Goal: Transaction & Acquisition: Obtain resource

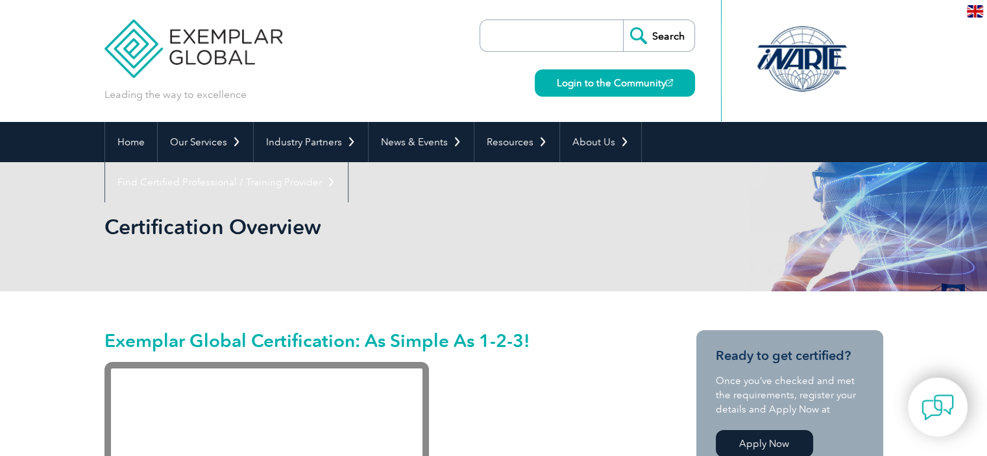
scroll to position [260, 0]
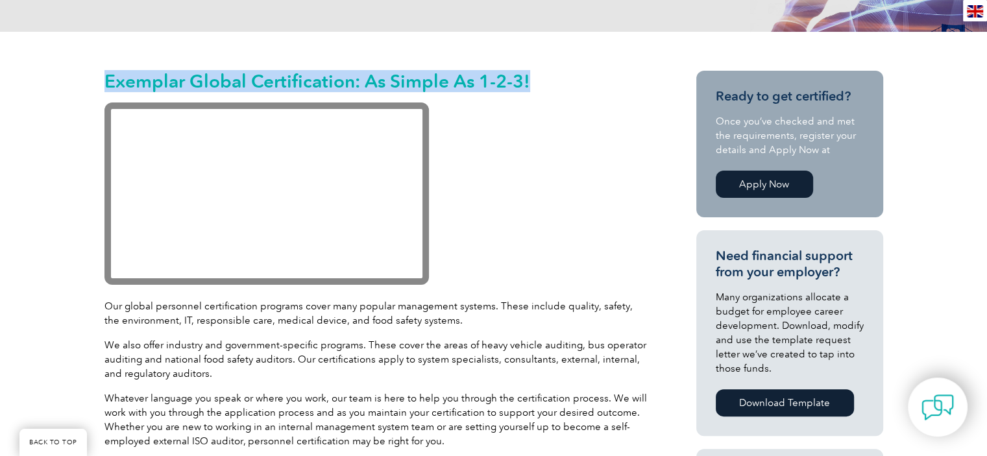
drag, startPoint x: 532, startPoint y: 80, endPoint x: 74, endPoint y: 90, distance: 458.3
click at [74, 90] on div "Exemplar Global Certification: As Simple As 1-2-3! Our global personnel certifi…" at bounding box center [493, 452] width 987 height 841
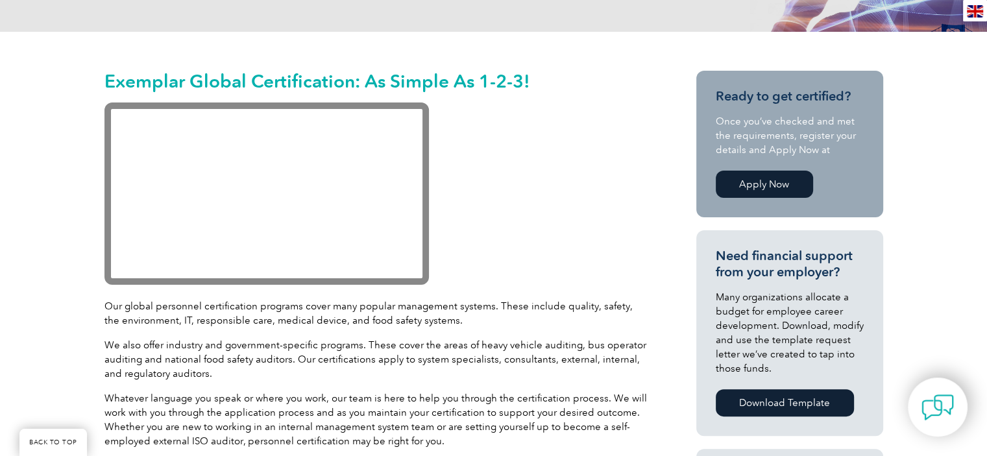
click at [475, 135] on p at bounding box center [376, 196] width 545 height 186
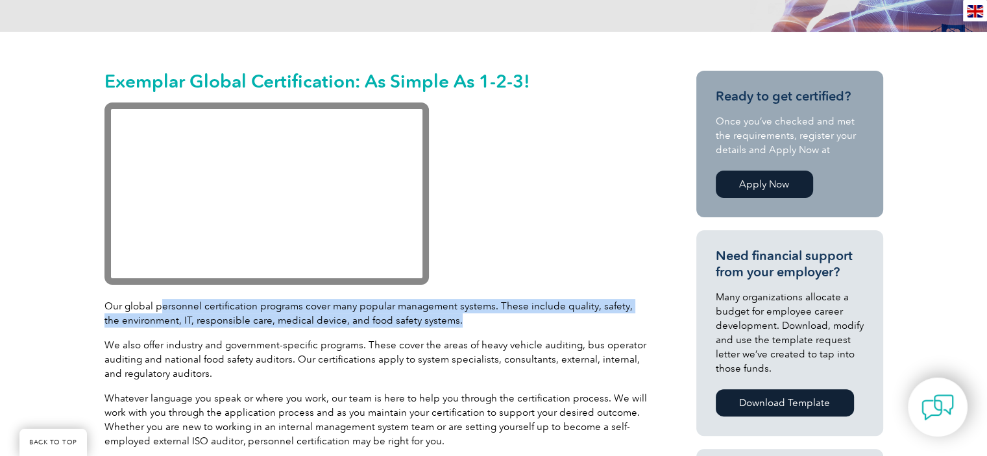
drag, startPoint x: 159, startPoint y: 308, endPoint x: 537, endPoint y: 339, distance: 379.6
click at [594, 324] on p "Our global personnel certification programs cover many popular management syste…" at bounding box center [376, 313] width 545 height 29
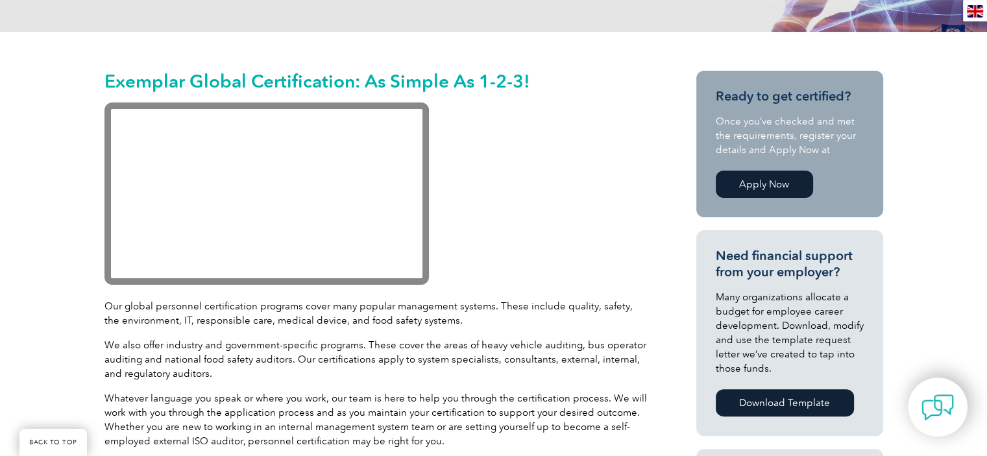
click at [475, 345] on p "We also offer industry and government-specific programs. These cover the areas …" at bounding box center [376, 359] width 545 height 43
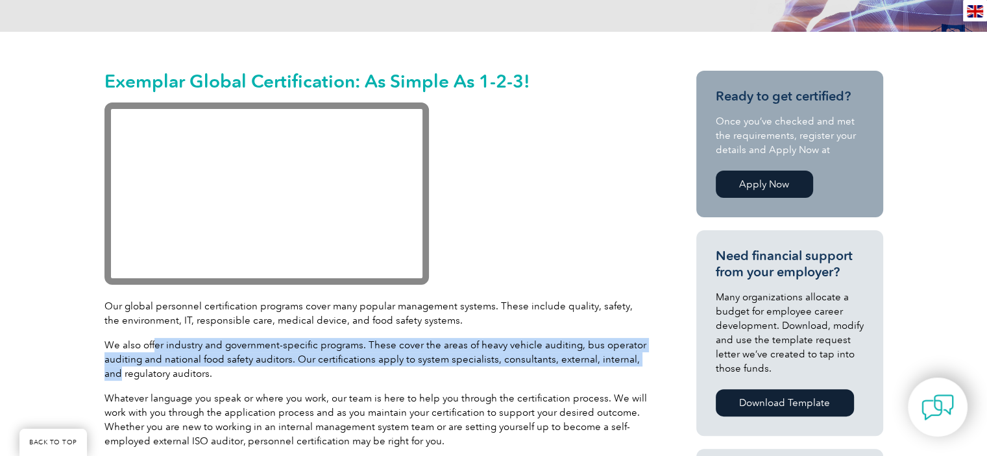
drag, startPoint x: 155, startPoint y: 337, endPoint x: 646, endPoint y: 355, distance: 491.6
click at [646, 355] on p "We also offer industry and government-specific programs. These cover the areas …" at bounding box center [376, 359] width 545 height 43
click at [235, 364] on p "We also offer industry and government-specific programs. These cover the areas …" at bounding box center [376, 359] width 545 height 43
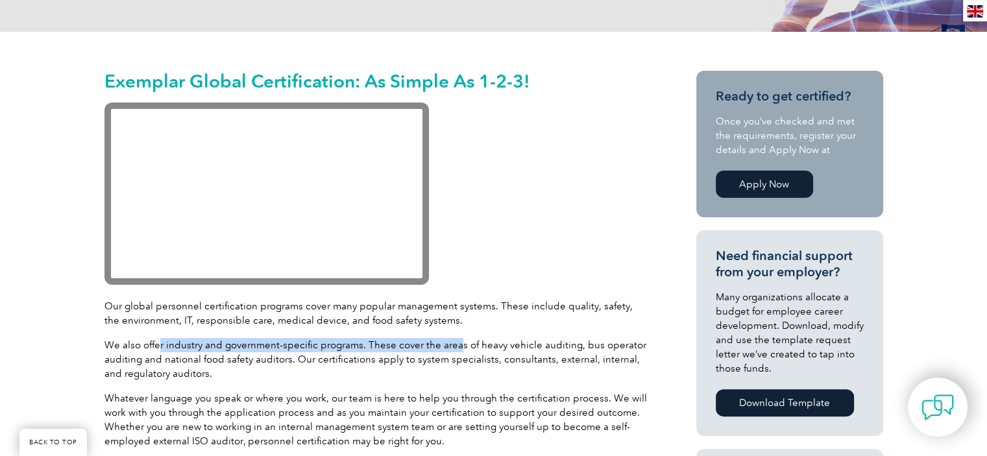
drag, startPoint x: 157, startPoint y: 339, endPoint x: 467, endPoint y: 345, distance: 310.3
click at [461, 345] on p "We also offer industry and government-specific programs. These cover the areas …" at bounding box center [376, 359] width 545 height 43
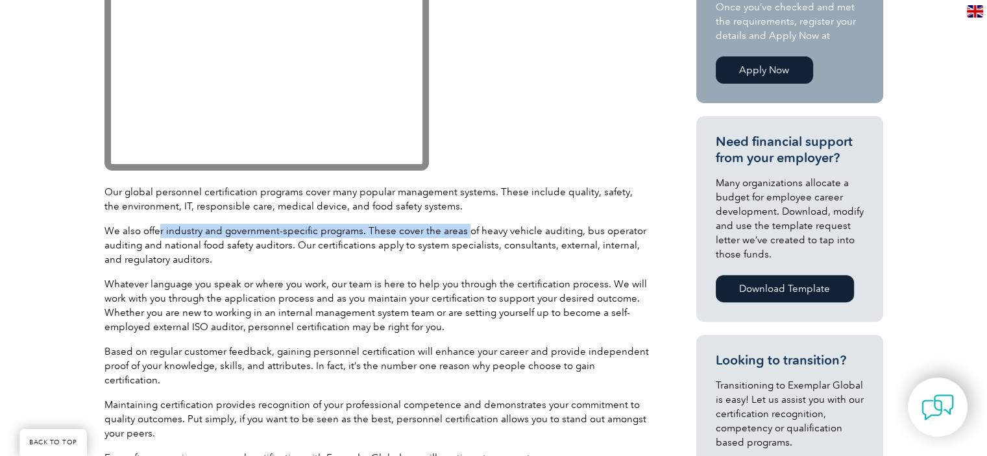
scroll to position [389, 0]
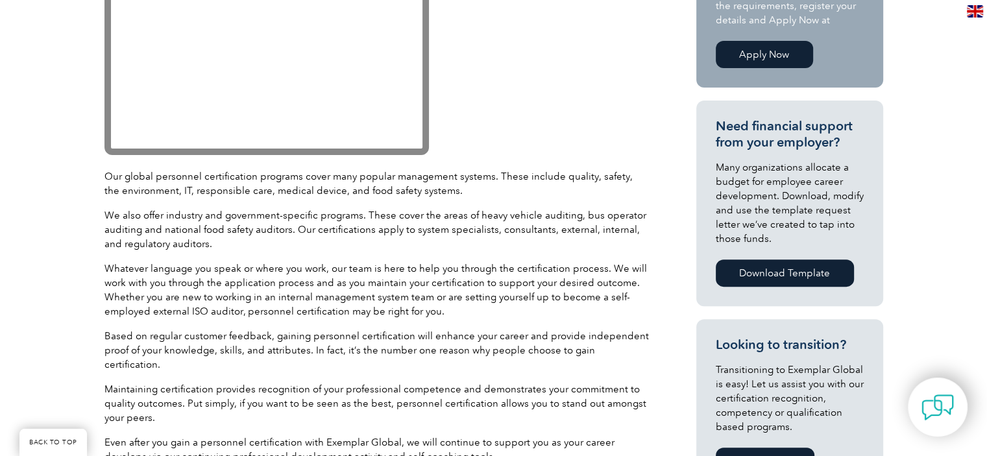
click at [207, 293] on p "Whatever language you speak or where you work, our team is here to help you thr…" at bounding box center [376, 290] width 545 height 57
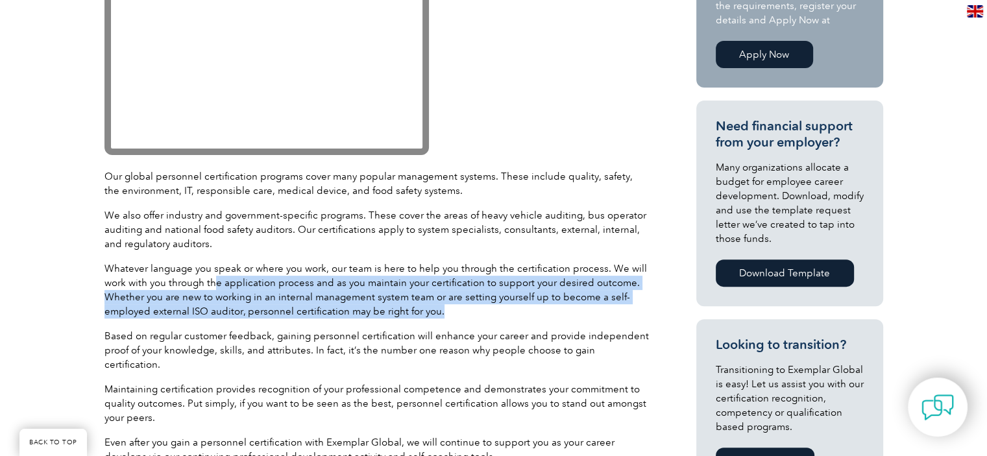
drag, startPoint x: 215, startPoint y: 278, endPoint x: 559, endPoint y: 310, distance: 345.4
click at [559, 310] on p "Whatever language you speak or where you work, our team is here to help you thr…" at bounding box center [376, 290] width 545 height 57
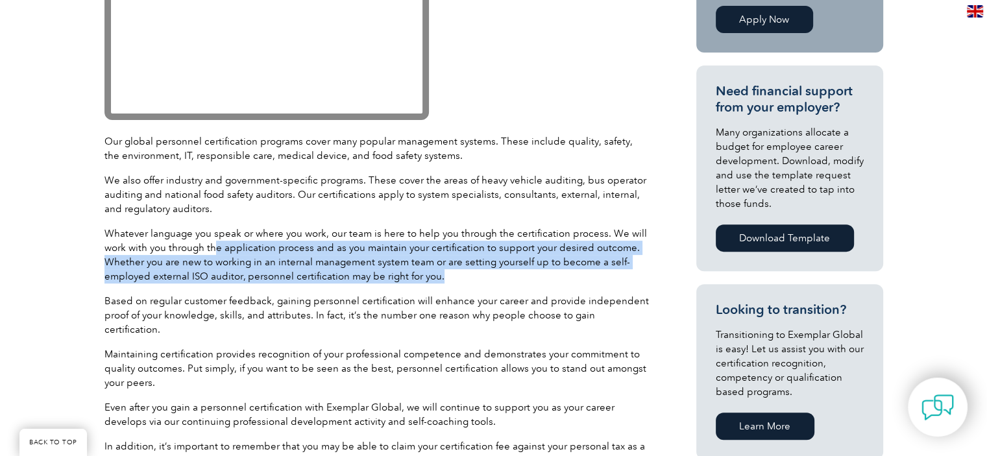
scroll to position [454, 0]
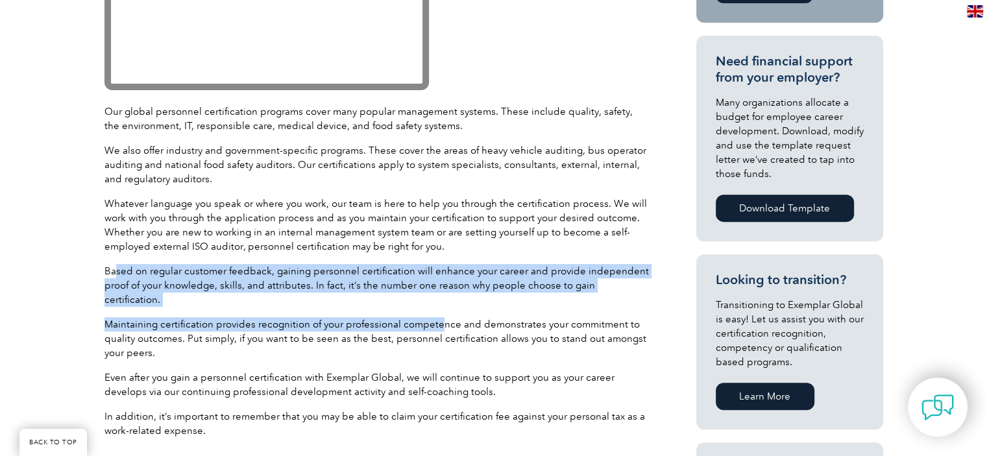
drag, startPoint x: 114, startPoint y: 277, endPoint x: 446, endPoint y: 315, distance: 334.4
click at [443, 314] on div "Exemplar Global Certification: As Simple As 1-2-3! Our global personnel certifi…" at bounding box center [376, 162] width 545 height 572
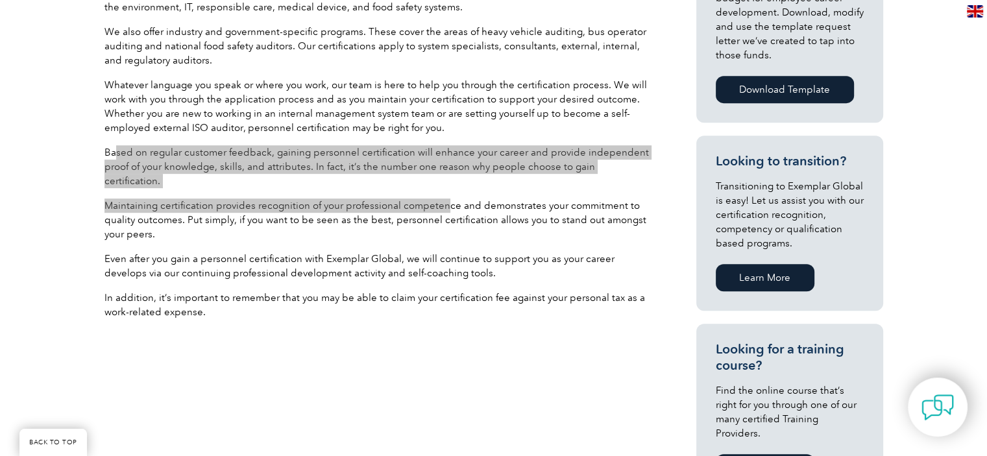
scroll to position [519, 0]
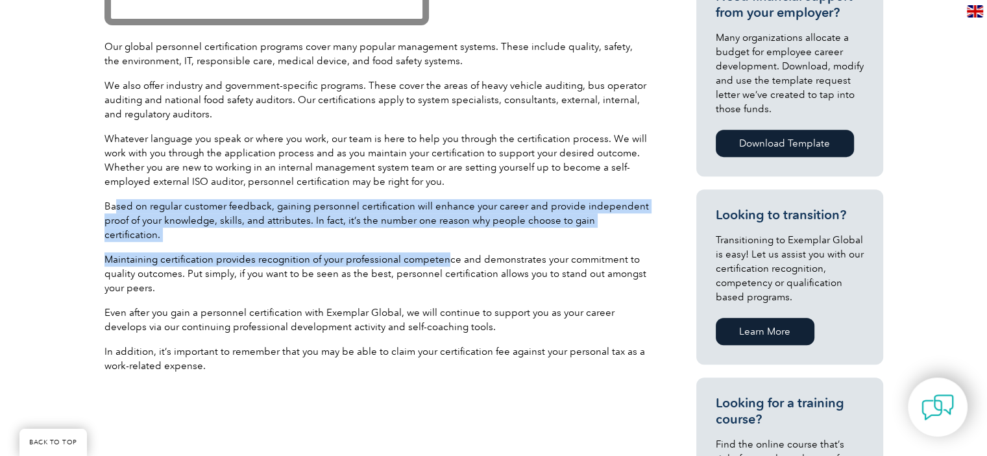
click at [760, 145] on link "Download Template" at bounding box center [785, 143] width 138 height 27
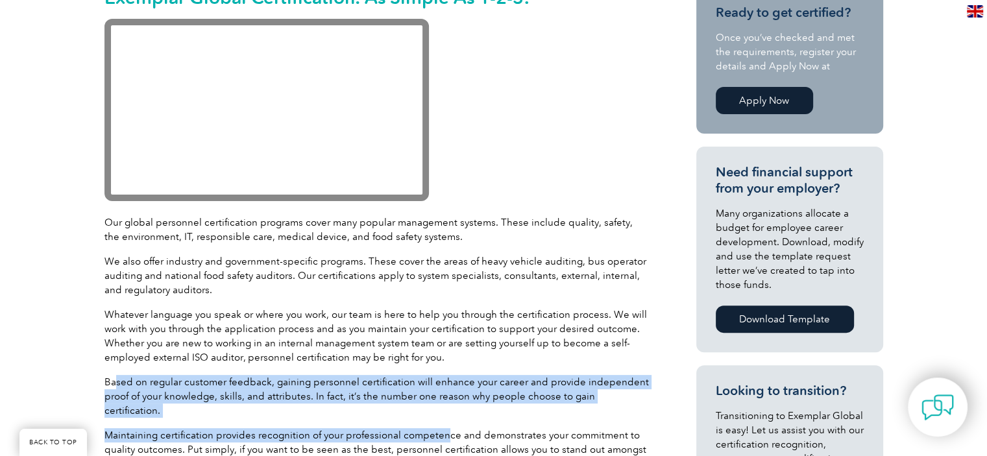
scroll to position [324, 0]
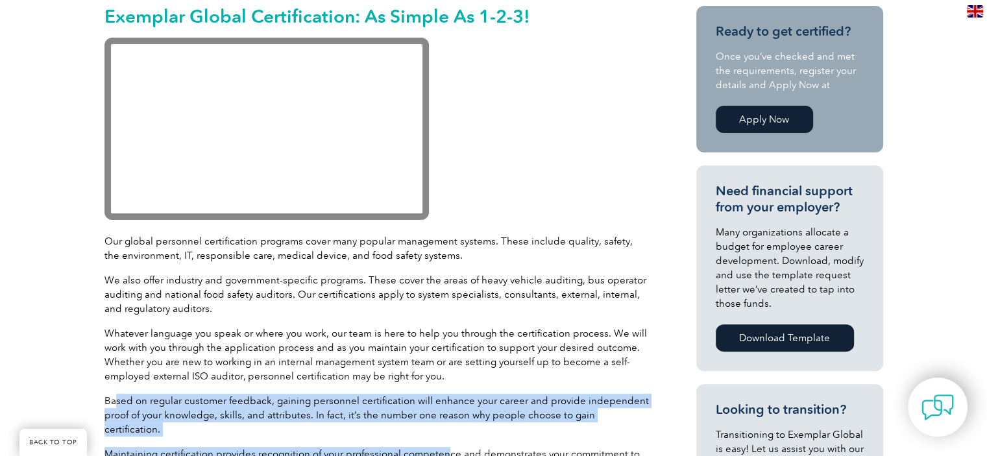
click at [760, 117] on link "Apply Now" at bounding box center [764, 119] width 97 height 27
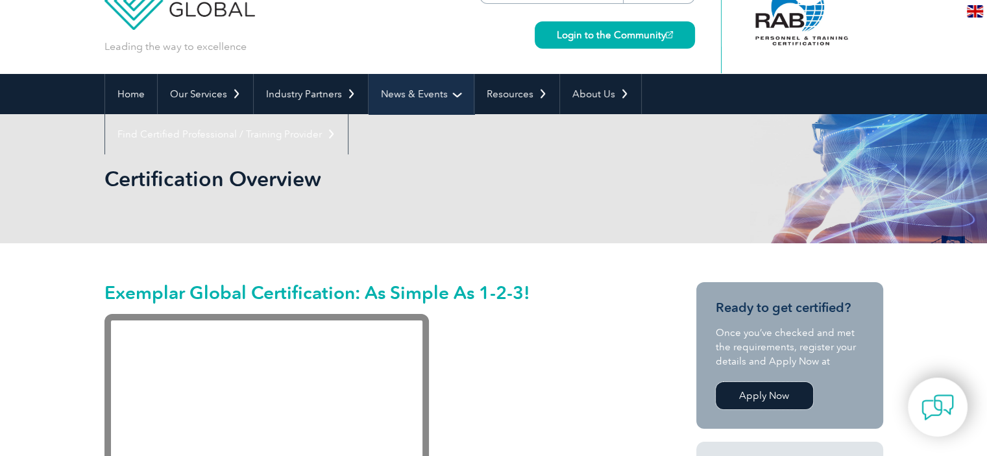
scroll to position [0, 0]
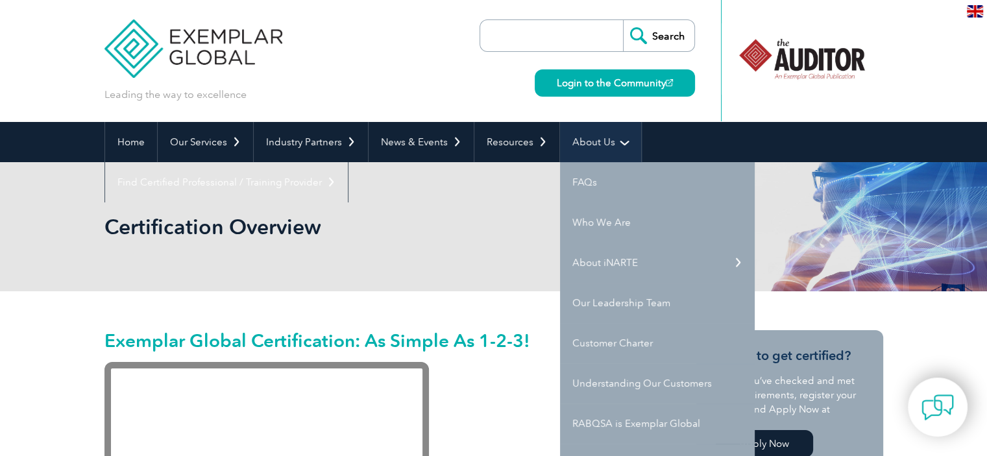
click at [581, 139] on link "About Us" at bounding box center [600, 142] width 81 height 40
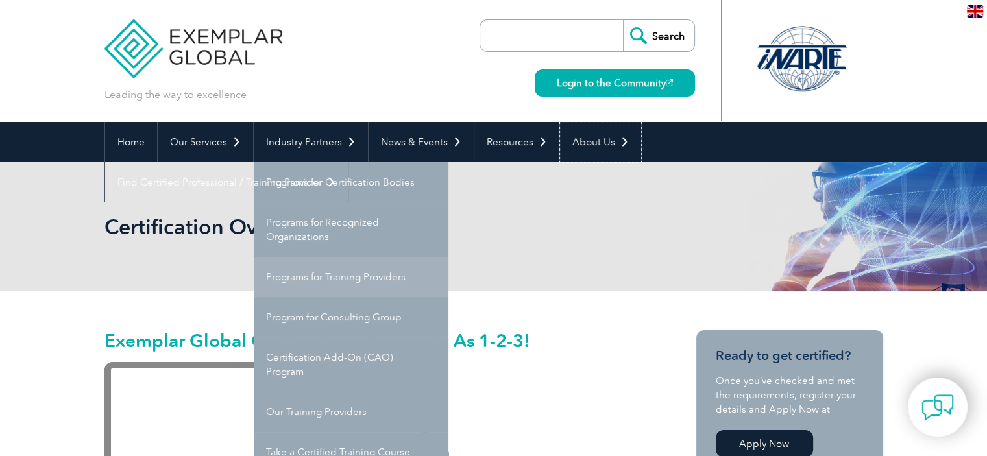
scroll to position [65, 0]
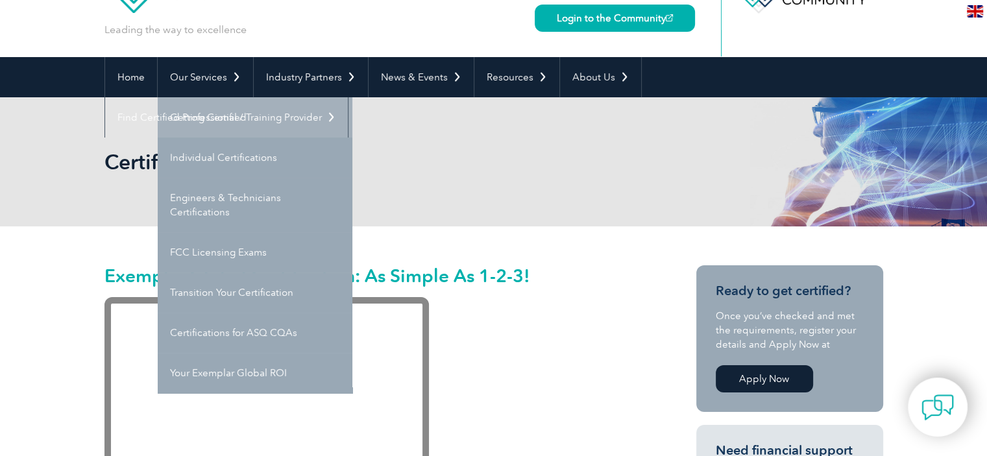
click at [180, 110] on link "Getting Certified" at bounding box center [255, 117] width 195 height 40
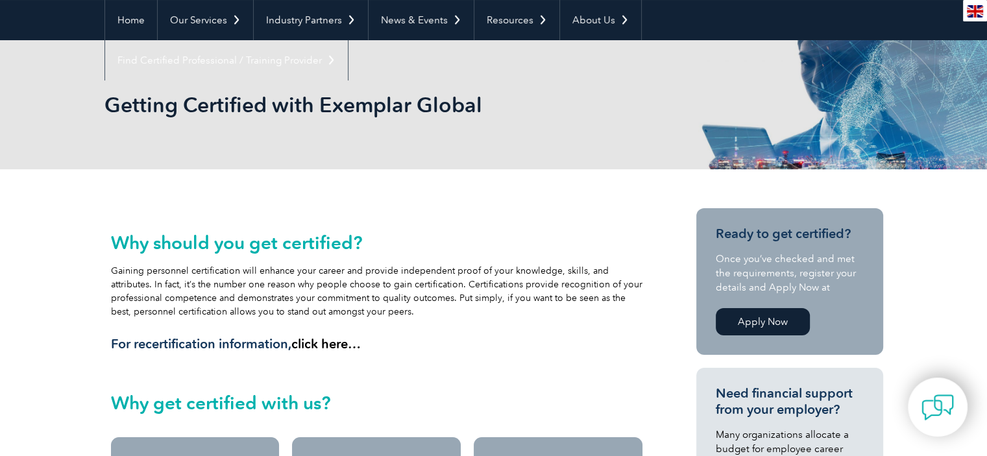
scroll to position [195, 0]
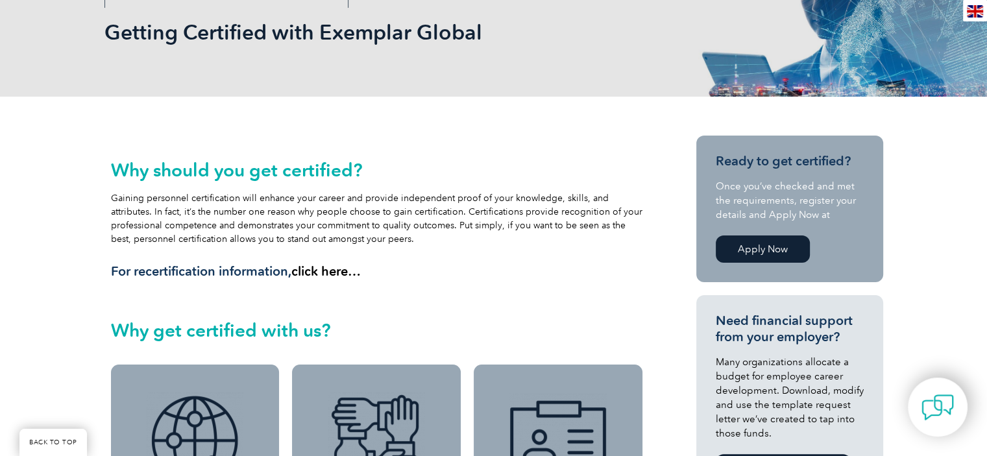
drag, startPoint x: 602, startPoint y: 216, endPoint x: 471, endPoint y: 236, distance: 131.9
click at [537, 236] on div "Why should you get certified? Gaining personnel certification will enhance your…" at bounding box center [377, 220] width 532 height 120
drag, startPoint x: 260, startPoint y: 221, endPoint x: 507, endPoint y: 224, distance: 246.6
click at [506, 224] on div "Why should you get certified? Gaining personnel certification will enhance your…" at bounding box center [377, 220] width 532 height 120
click at [506, 245] on div "Why should you get certified? Gaining personnel certification will enhance your…" at bounding box center [377, 220] width 532 height 120
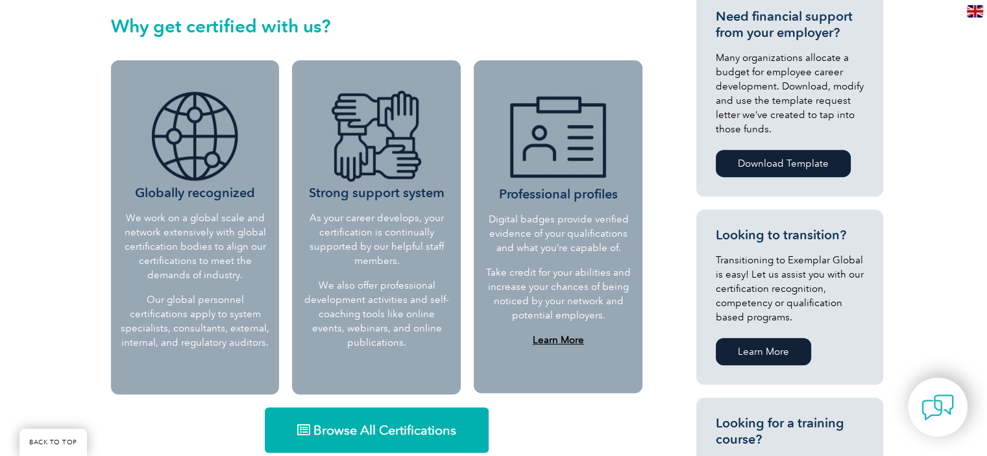
scroll to position [519, 0]
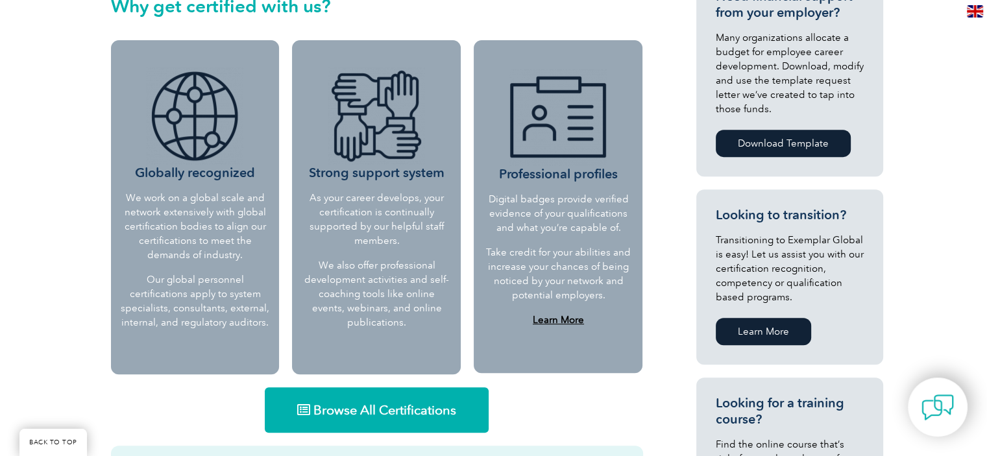
click at [384, 164] on img at bounding box center [376, 115] width 97 height 97
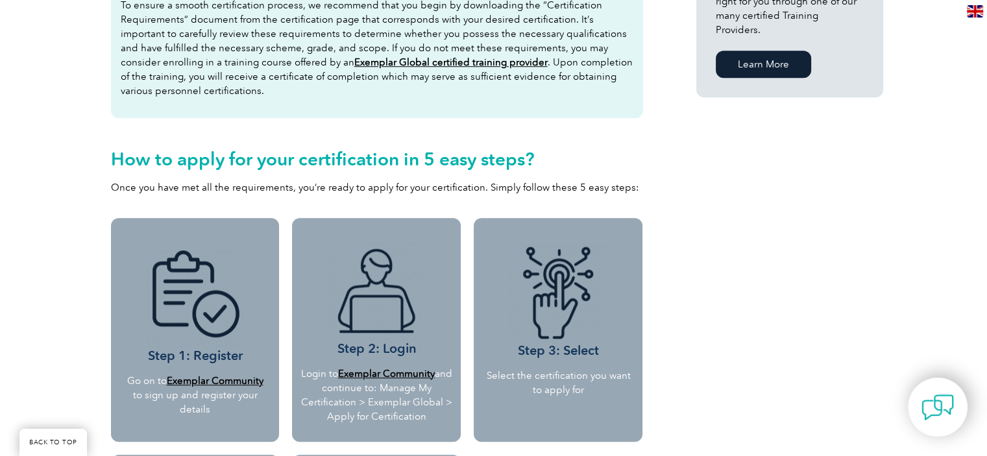
scroll to position [844, 0]
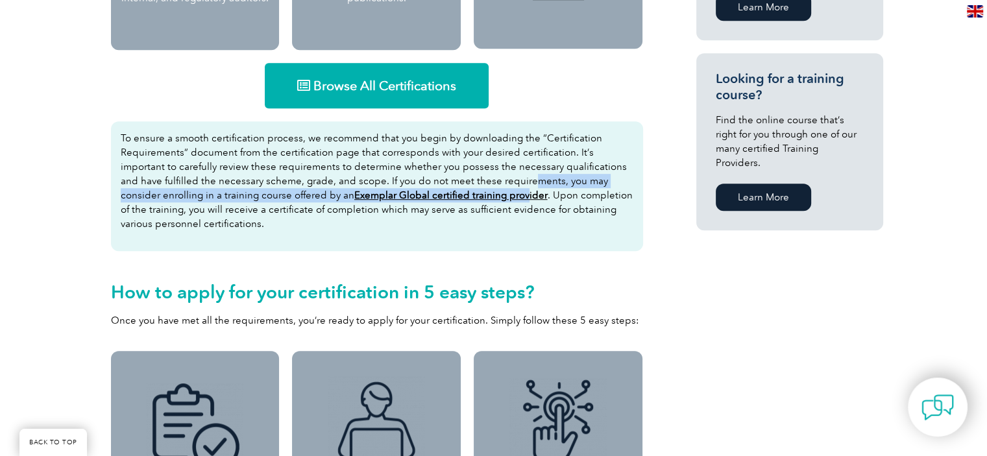
drag, startPoint x: 631, startPoint y: 391, endPoint x: 480, endPoint y: 188, distance: 252.3
click at [480, 188] on p "To ensure a smooth certification process, we recommend that you begin by downlo…" at bounding box center [377, 181] width 513 height 100
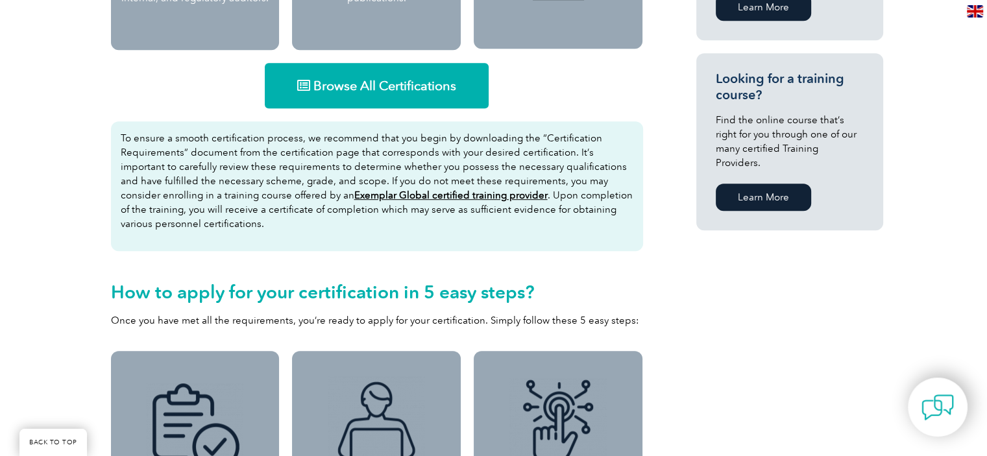
click at [496, 239] on div "To ensure a smooth certification process, we recommend that you begin by downlo…" at bounding box center [377, 186] width 532 height 130
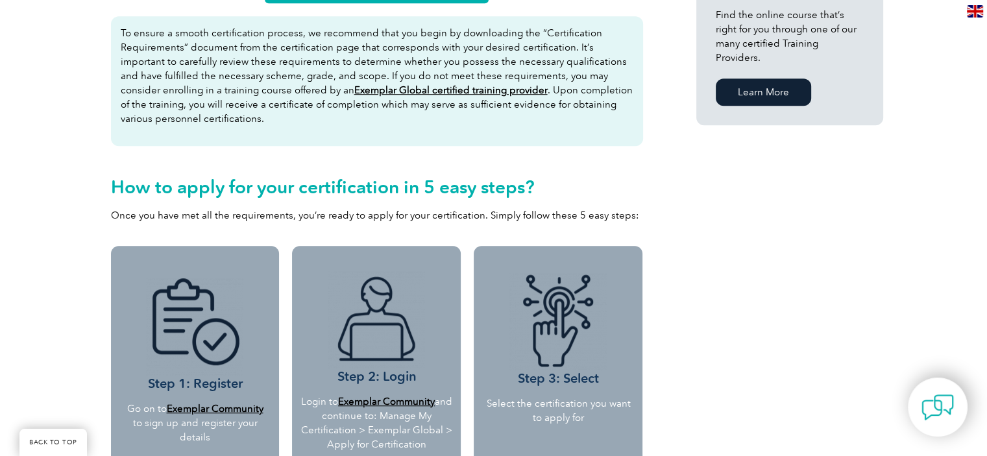
scroll to position [779, 0]
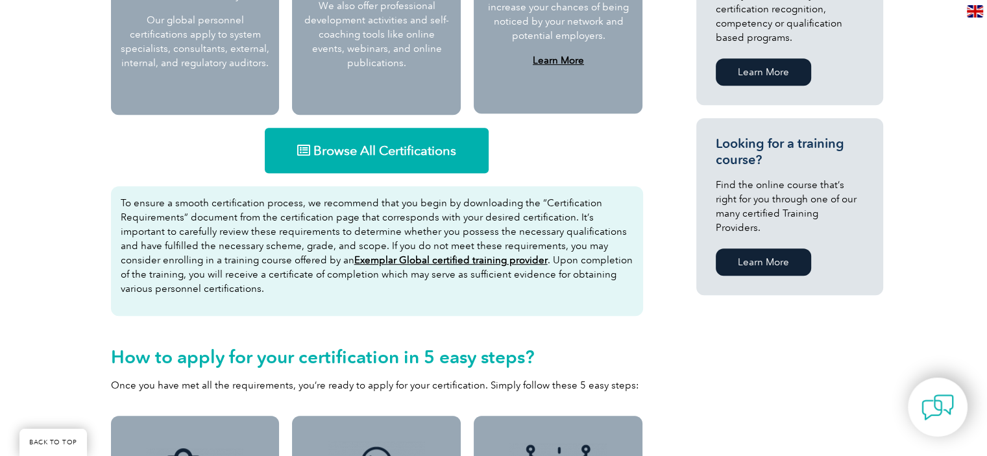
click at [361, 163] on link "Browse All Certifications" at bounding box center [377, 150] width 224 height 45
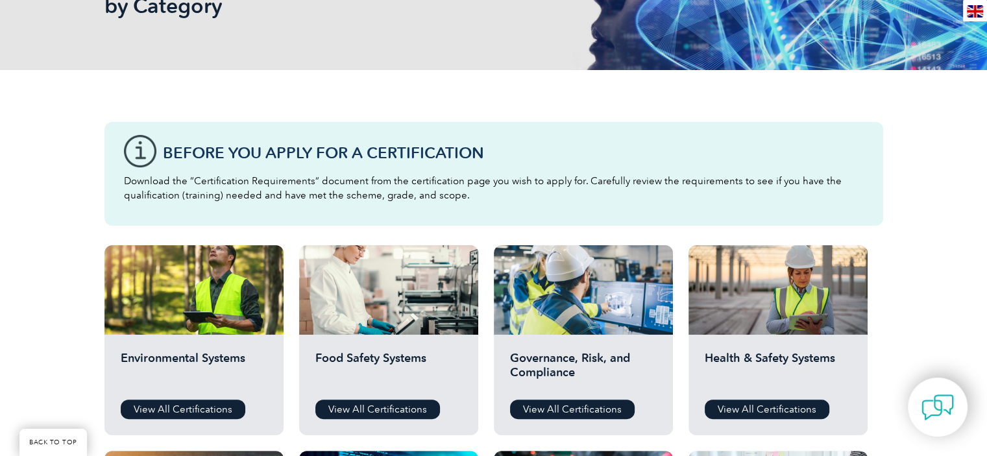
scroll to position [324, 0]
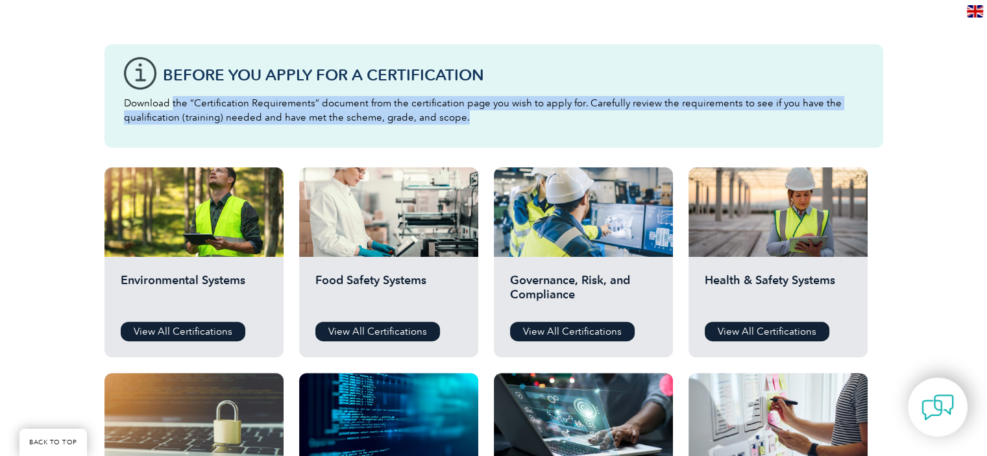
drag, startPoint x: 173, startPoint y: 103, endPoint x: 833, endPoint y: 112, distance: 659.4
click at [833, 112] on p "Download the “Certification Requirements” document from the certification page …" at bounding box center [494, 110] width 740 height 29
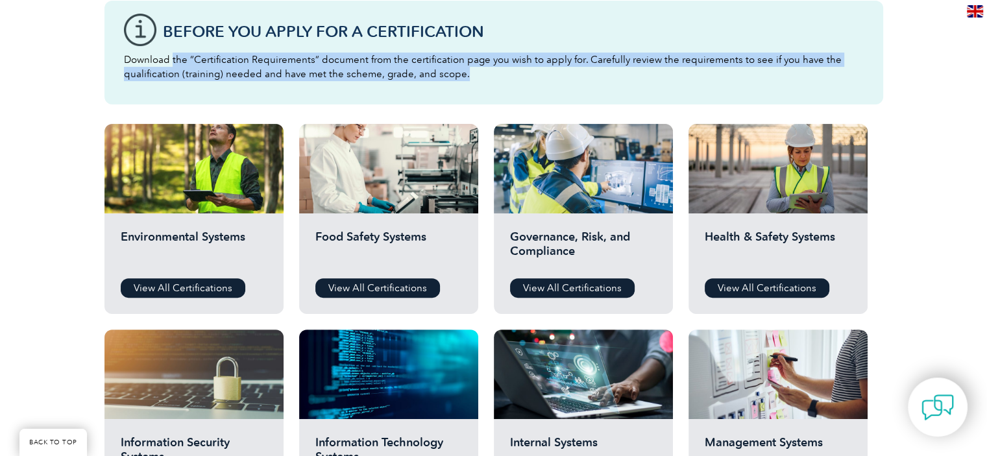
scroll to position [389, 0]
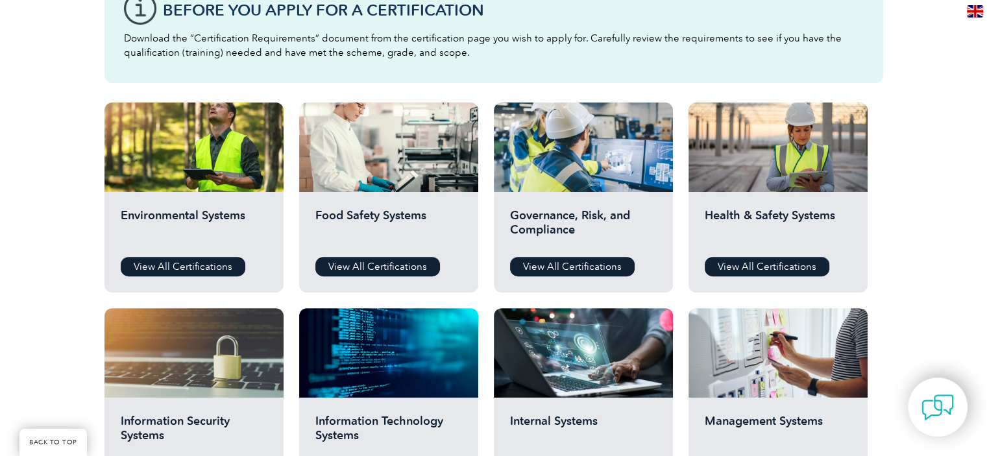
click at [898, 290] on div "Before You Apply For a Certification Download the “Certification Requirements” …" at bounding box center [493, 445] width 987 height 1037
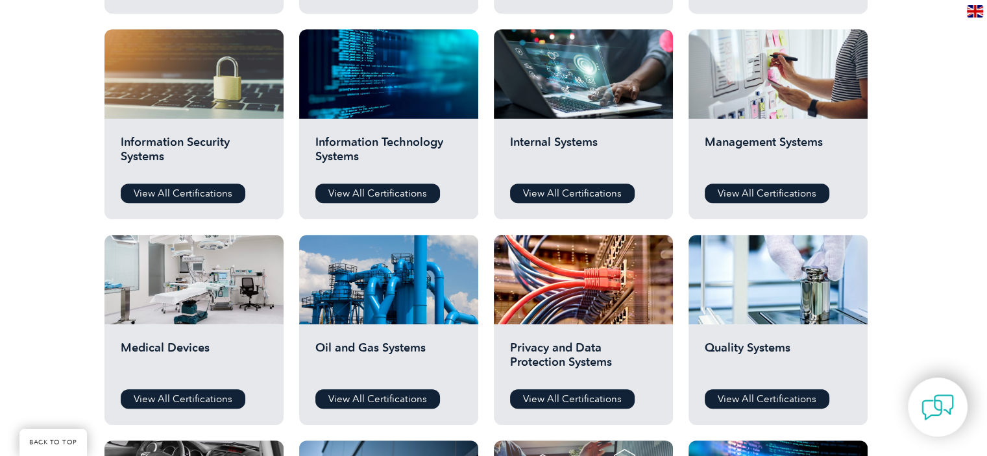
scroll to position [649, 0]
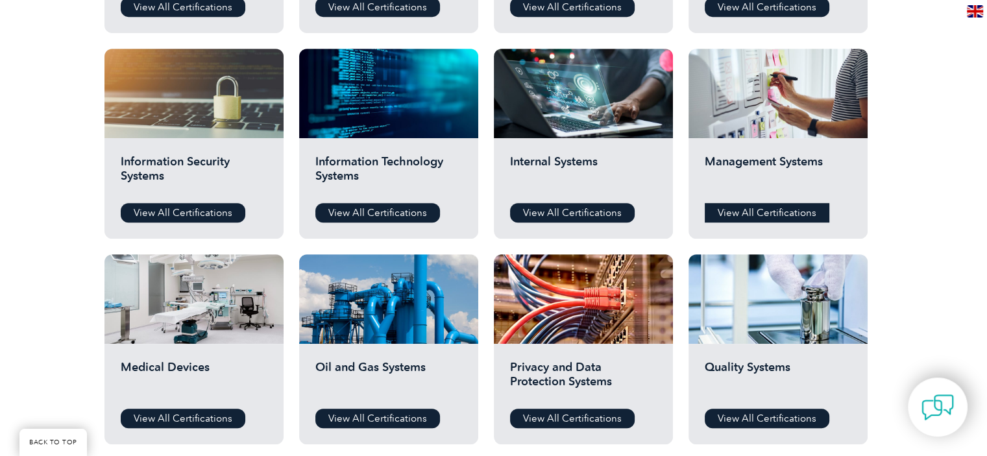
click at [753, 205] on link "View All Certifications" at bounding box center [767, 212] width 125 height 19
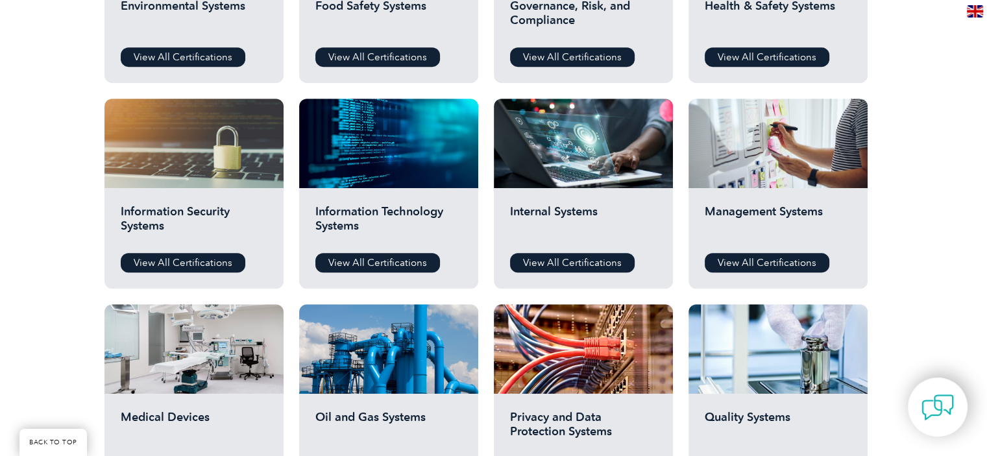
scroll to position [519, 0]
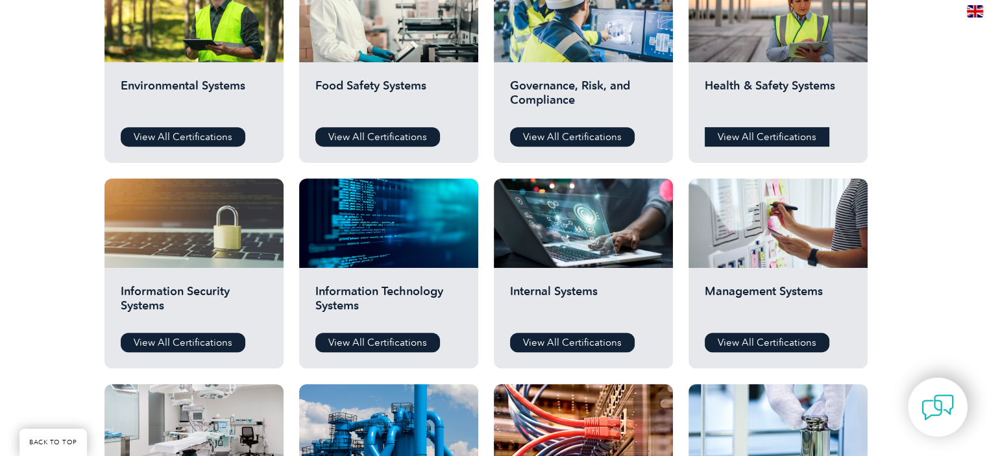
click at [760, 133] on link "View All Certifications" at bounding box center [767, 136] width 125 height 19
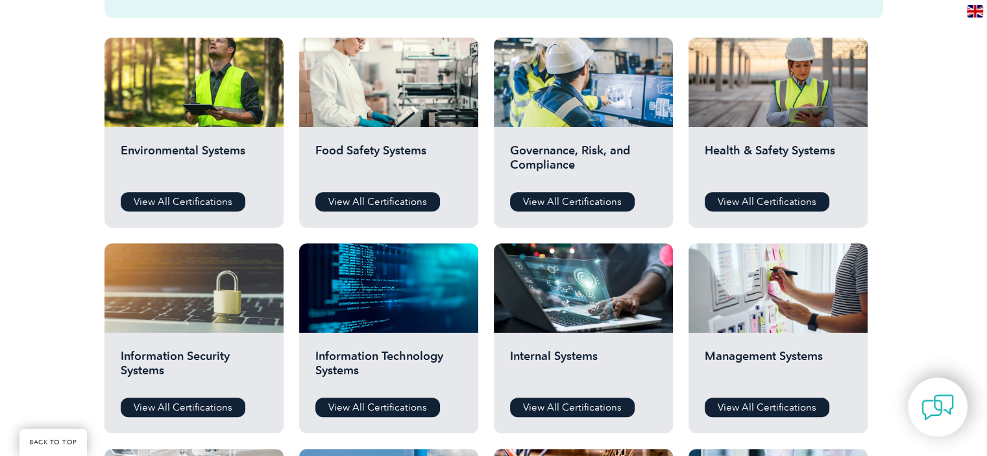
scroll to position [195, 0]
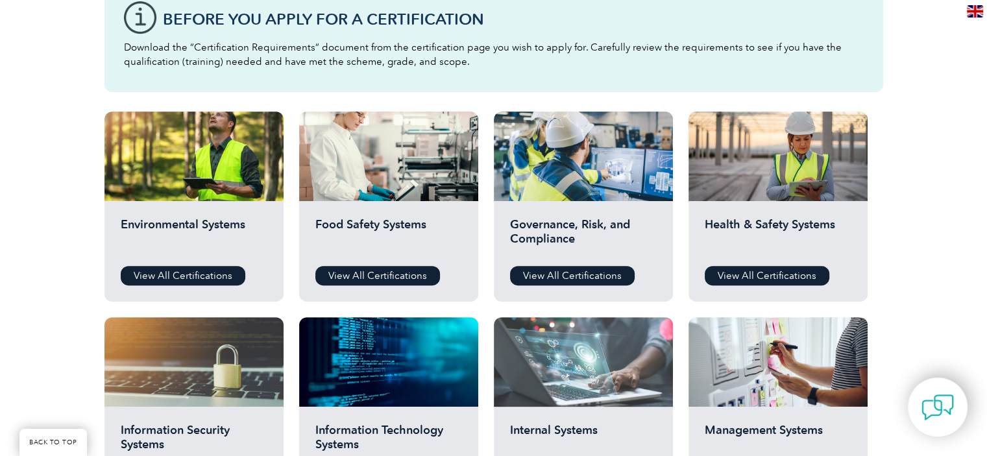
scroll to position [389, 0]
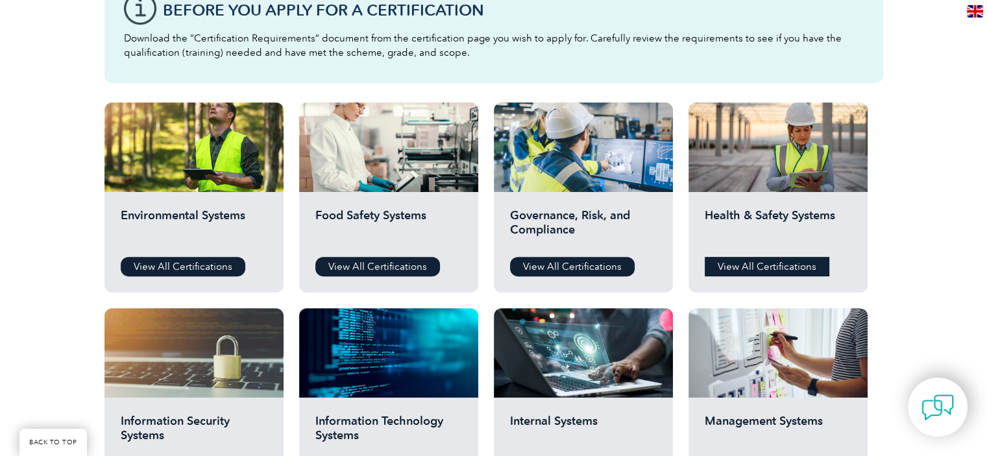
click at [764, 269] on link "View All Certifications" at bounding box center [767, 266] width 125 height 19
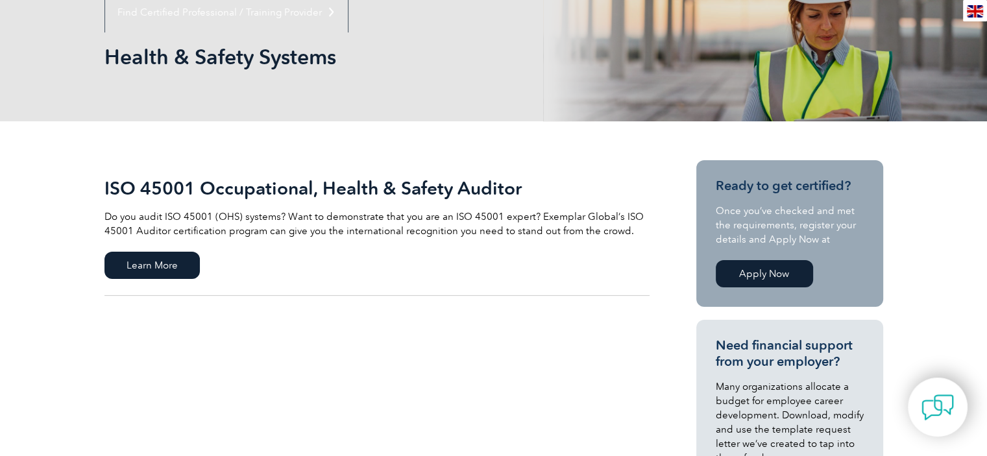
scroll to position [260, 0]
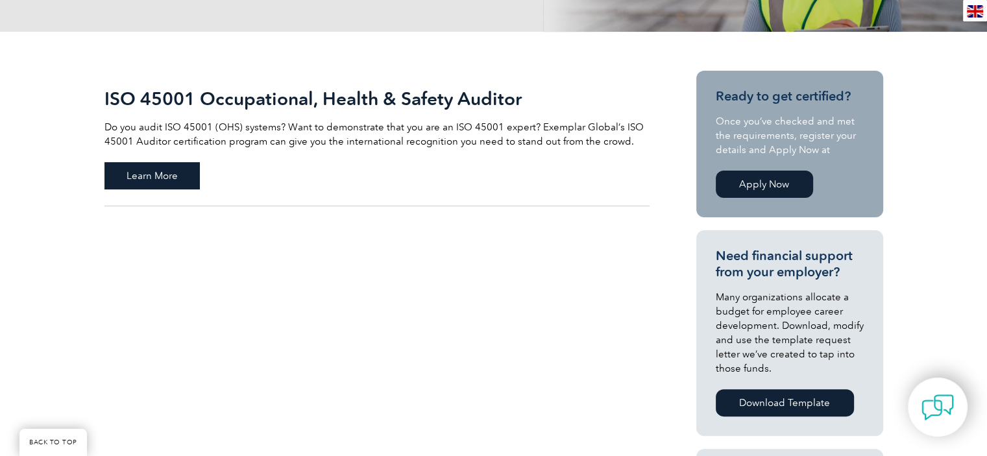
click at [197, 181] on span "Learn More" at bounding box center [151, 175] width 95 height 27
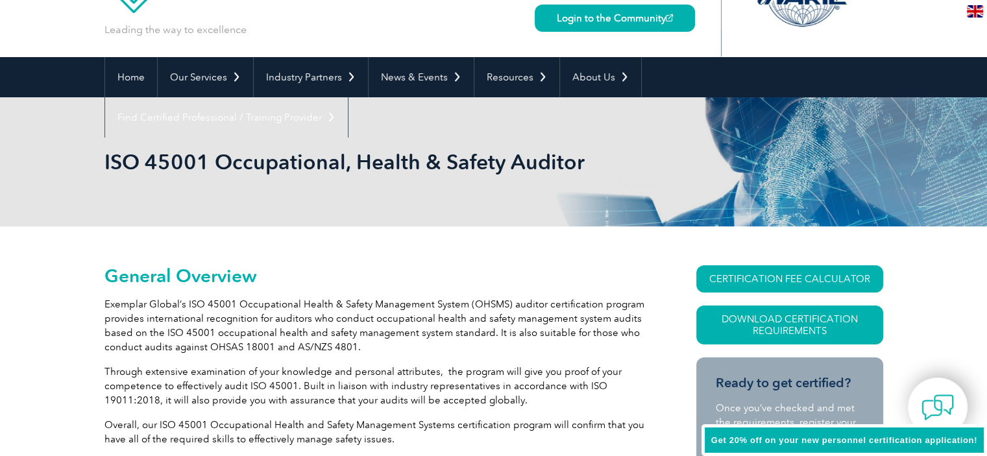
scroll to position [389, 0]
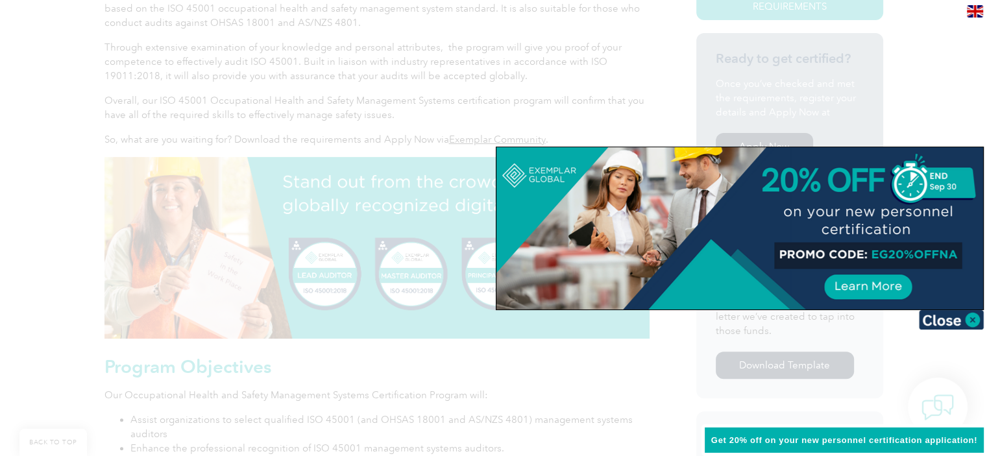
click at [928, 374] on div at bounding box center [493, 228] width 987 height 456
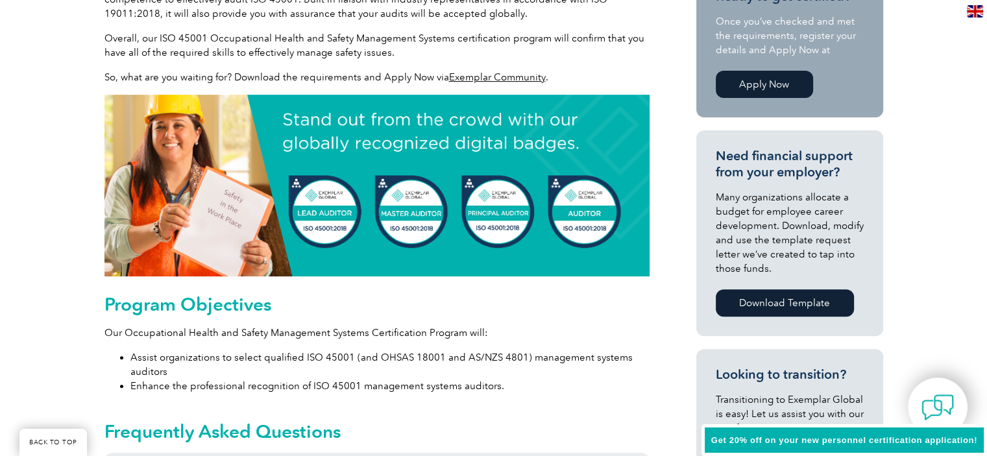
scroll to position [519, 0]
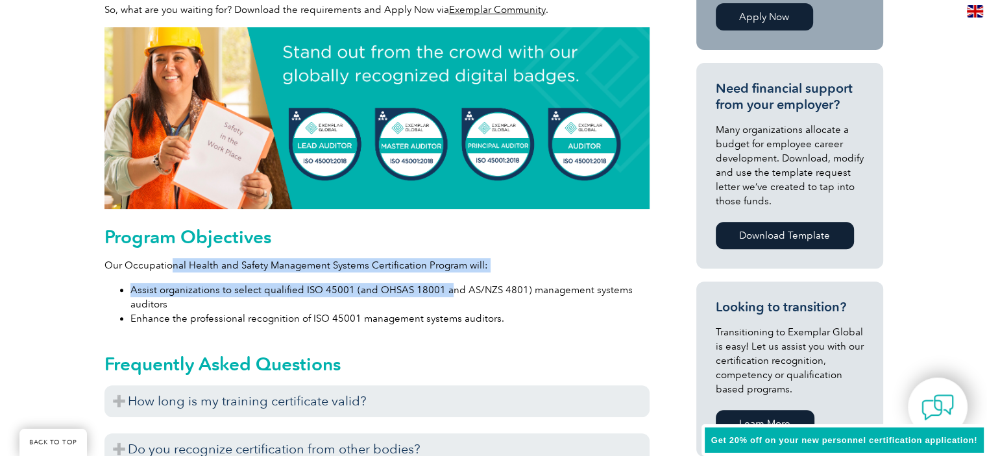
drag, startPoint x: 168, startPoint y: 263, endPoint x: 448, endPoint y: 297, distance: 281.7
click at [448, 297] on div "Program Objectives Our Occupational Health and Safety Management Systems Certif…" at bounding box center [376, 275] width 545 height 99
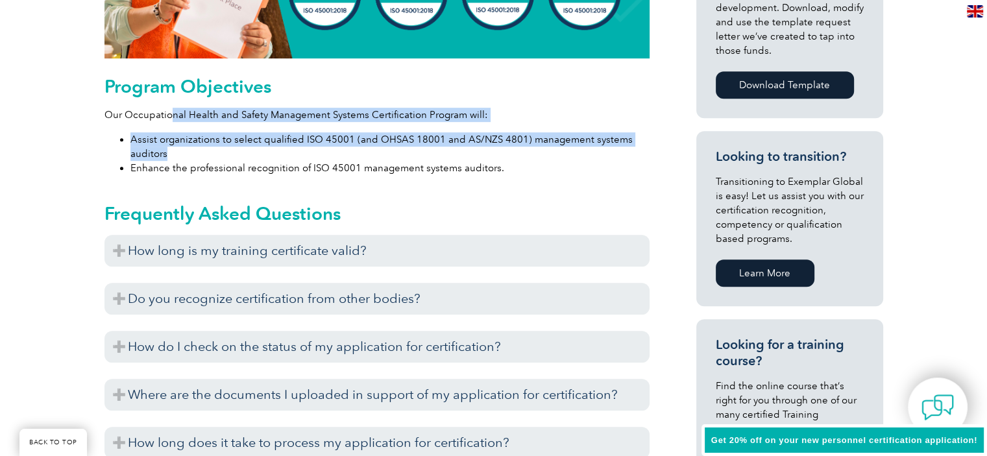
scroll to position [714, 0]
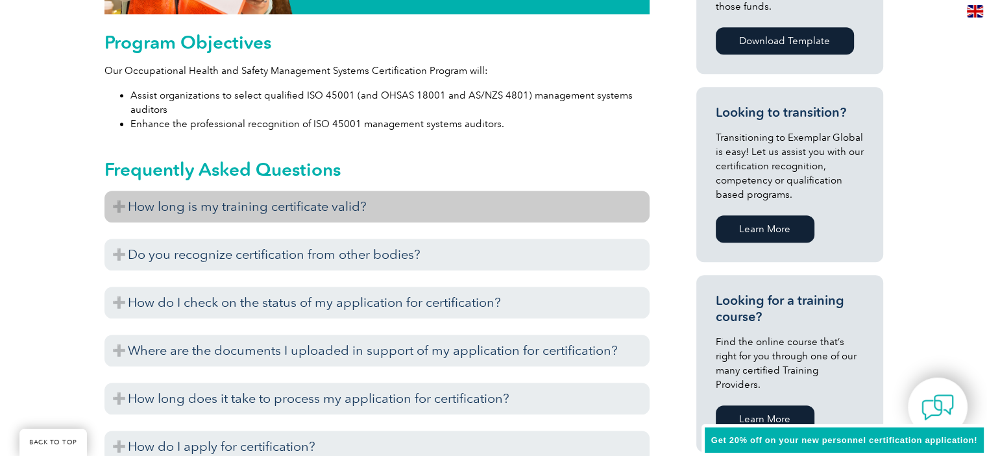
click at [229, 214] on h3 "How long is my training certificate valid?" at bounding box center [376, 207] width 545 height 32
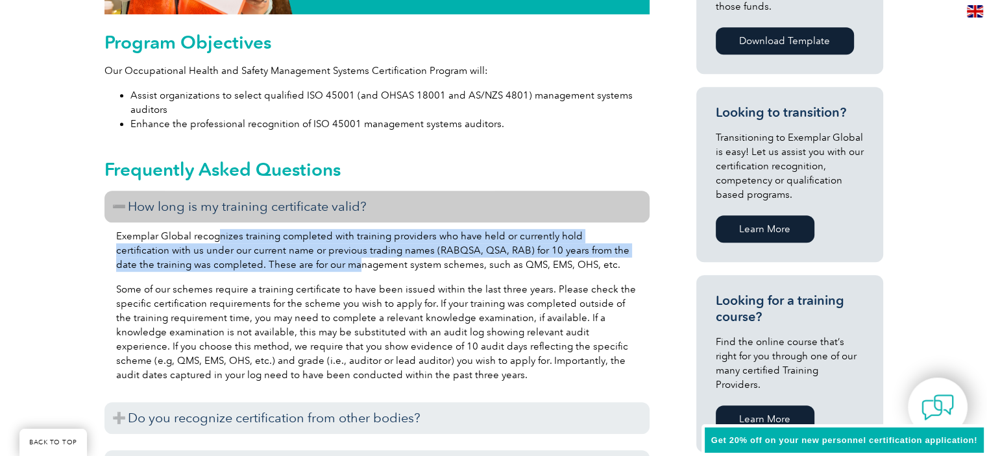
drag, startPoint x: 217, startPoint y: 230, endPoint x: 317, endPoint y: 259, distance: 103.3
click at [317, 259] on p "Exemplar Global recognizes training completed with training providers who have …" at bounding box center [377, 250] width 522 height 43
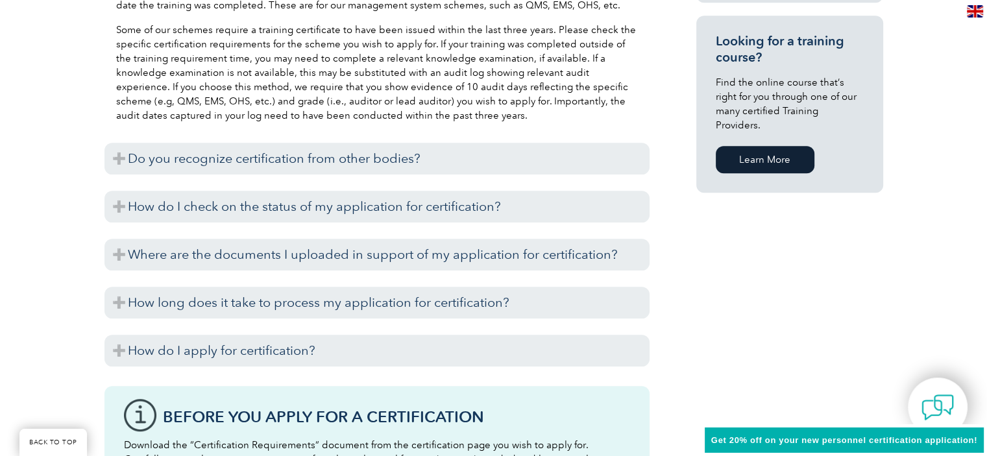
scroll to position [1038, 0]
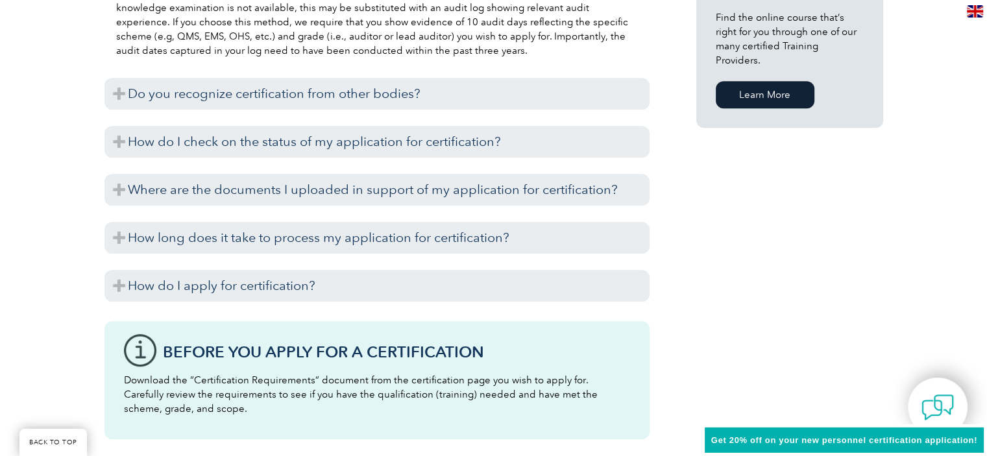
drag, startPoint x: 317, startPoint y: 259, endPoint x: 64, endPoint y: 271, distance: 253.4
click at [64, 271] on div "General Overview Exemplar Global’s ISO 45001 Occupational Health & Safety Manag…" at bounding box center [493, 45] width 987 height 1584
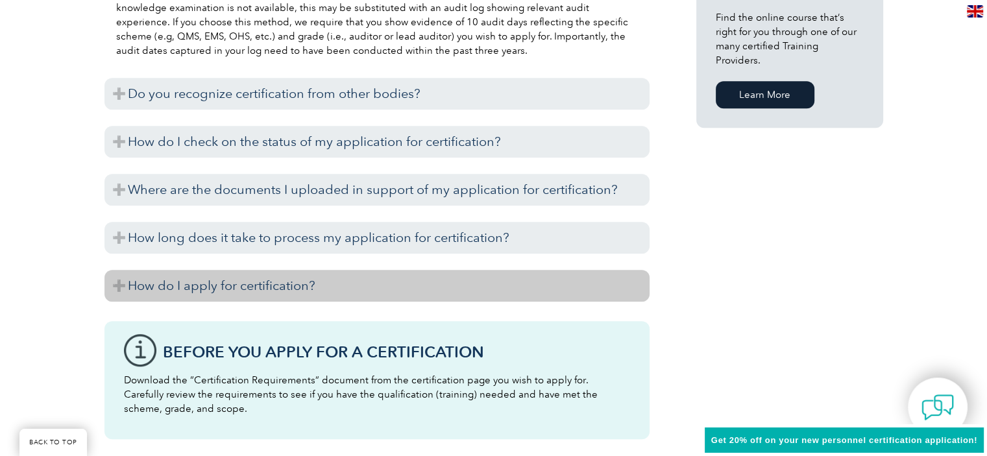
click at [162, 284] on h3 "How do I apply for certification?" at bounding box center [376, 286] width 545 height 32
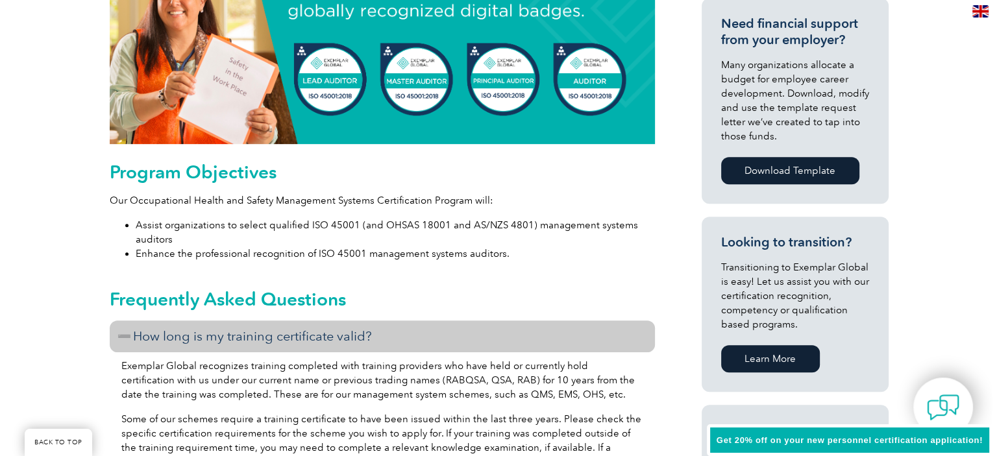
scroll to position [260, 0]
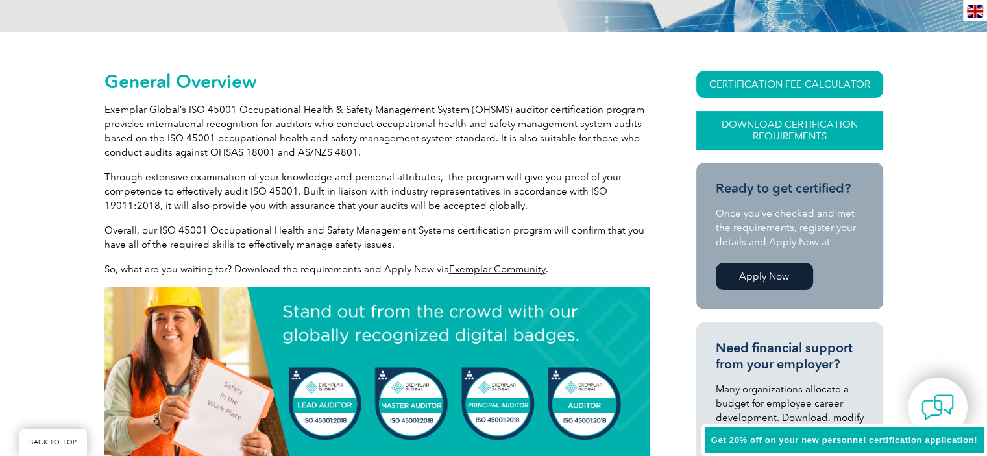
click at [743, 122] on link "Download Certification Requirements" at bounding box center [789, 130] width 187 height 39
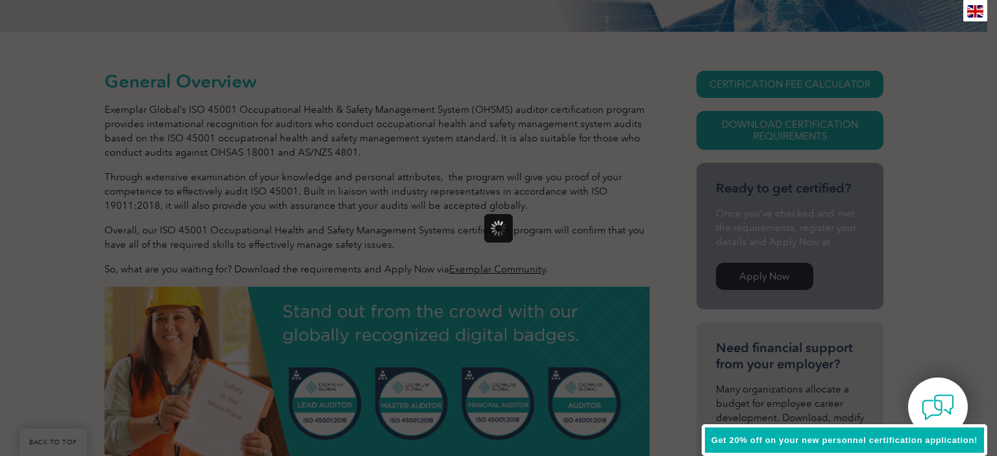
scroll to position [0, 0]
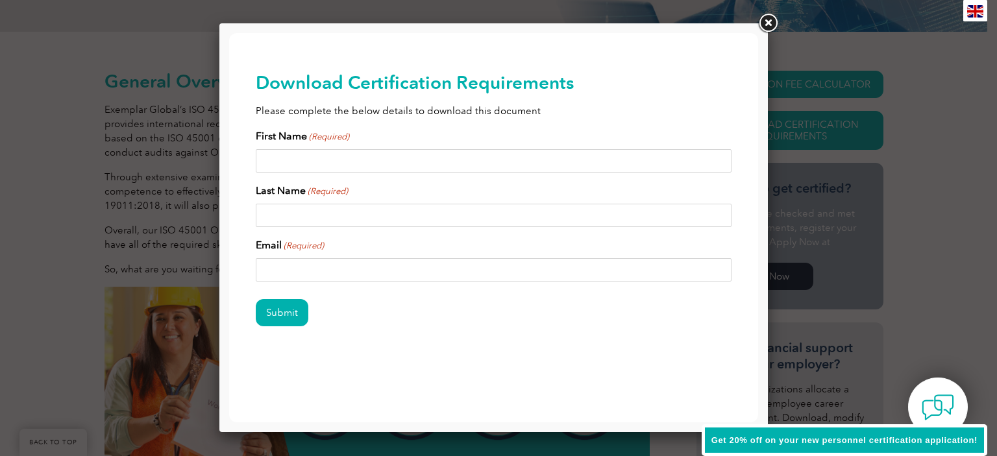
click at [354, 158] on input "First Name (Required)" at bounding box center [494, 160] width 476 height 23
type input "[PERSON_NAME]"
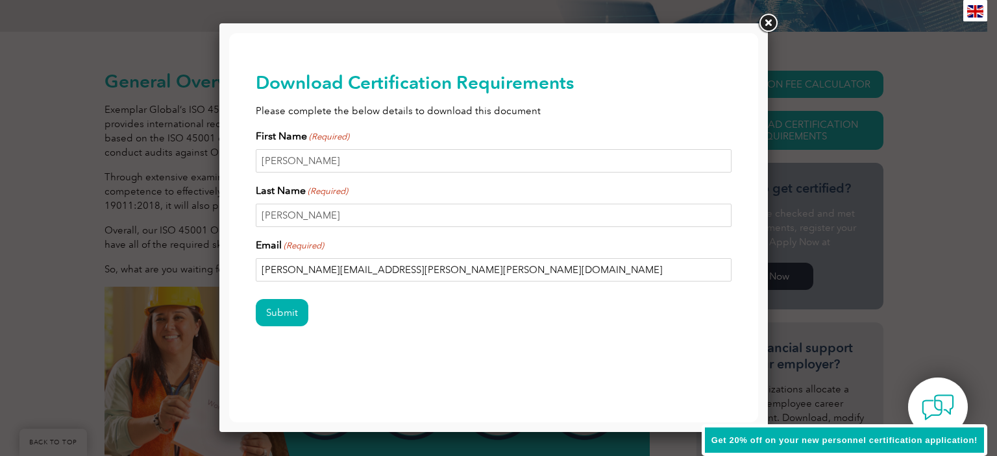
drag, startPoint x: 357, startPoint y: 262, endPoint x: 370, endPoint y: 264, distance: 13.1
click at [357, 262] on input "[PERSON_NAME][EMAIL_ADDRESS][PERSON_NAME][PERSON_NAME][DOMAIN_NAME]" at bounding box center [494, 269] width 476 height 23
click at [406, 271] on input "[PERSON_NAME][EMAIL_ADDRESS][PERSON_NAME][PERSON_NAME][DOMAIN_NAME]" at bounding box center [494, 269] width 476 height 23
drag, startPoint x: 374, startPoint y: 271, endPoint x: 330, endPoint y: 273, distance: 44.8
click at [330, 273] on input "[PERSON_NAME][EMAIL_ADDRESS][PERSON_NAME][PERSON_NAME][DOMAIN_NAME]" at bounding box center [494, 269] width 476 height 23
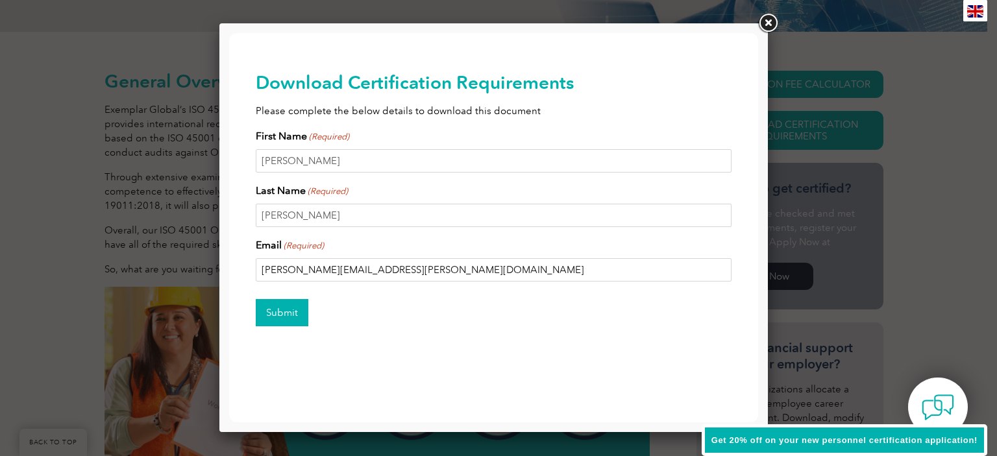
type input "[PERSON_NAME][EMAIL_ADDRESS][PERSON_NAME][DOMAIN_NAME]"
click at [289, 311] on input "Submit" at bounding box center [282, 312] width 53 height 27
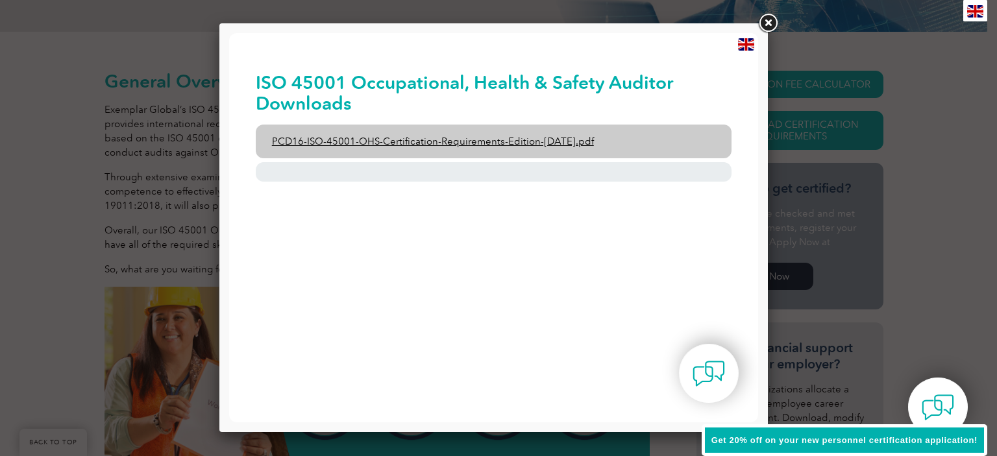
click at [306, 140] on link "PCD16-ISO-45001-OHS-Certification-Requirements-Edition-[DATE].pdf" at bounding box center [494, 142] width 476 height 34
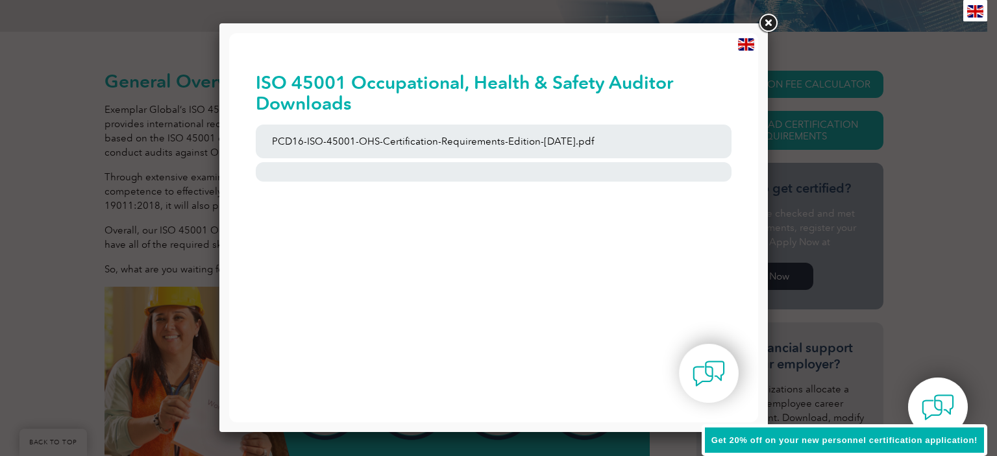
click at [767, 23] on link at bounding box center [767, 23] width 23 height 23
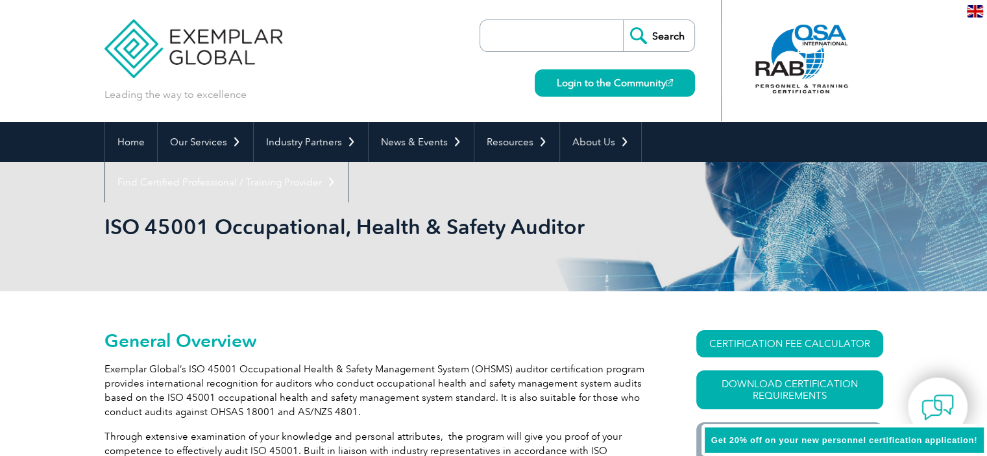
click at [971, 14] on img at bounding box center [975, 11] width 16 height 12
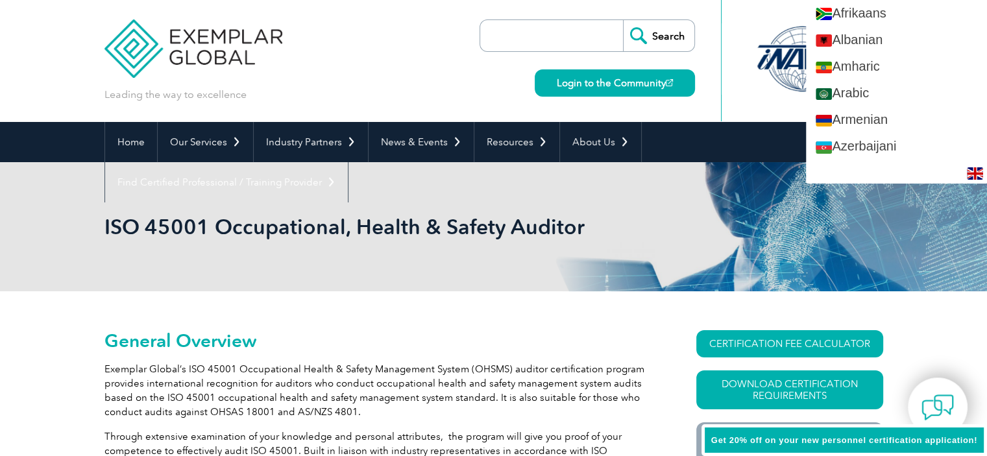
click at [436, 82] on div "Leading the way to excellence Search" at bounding box center [493, 61] width 779 height 122
